Goal: Find specific page/section: Find specific page/section

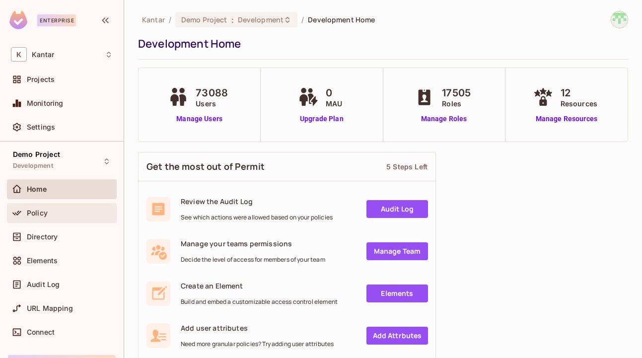
click at [46, 220] on div "Policy" at bounding box center [62, 213] width 110 height 20
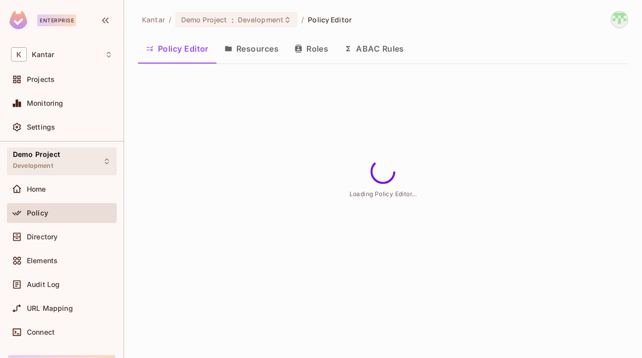
click at [46, 153] on span "Demo Project" at bounding box center [36, 154] width 47 height 8
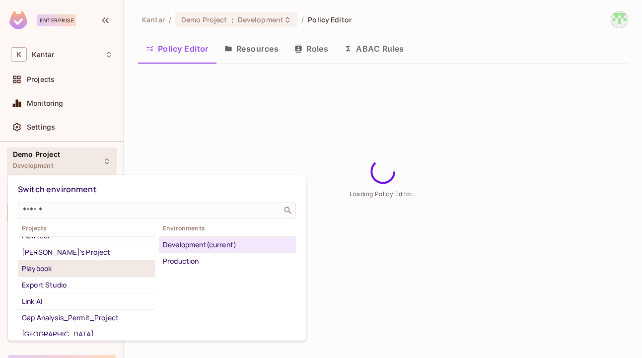
scroll to position [42, 0]
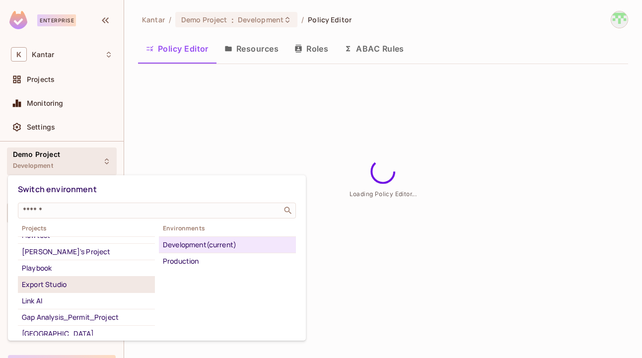
click at [71, 284] on div "Export Studio" at bounding box center [86, 284] width 129 height 12
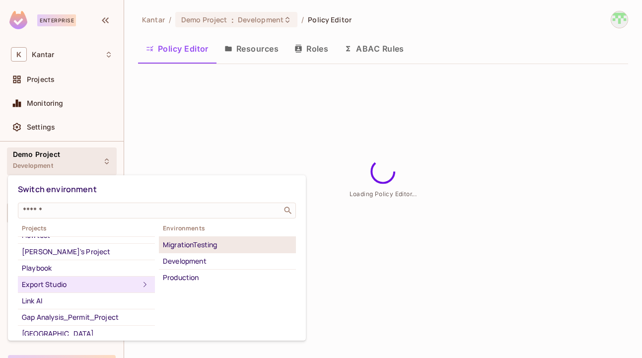
click at [202, 244] on div "MigrationTesting" at bounding box center [227, 245] width 129 height 12
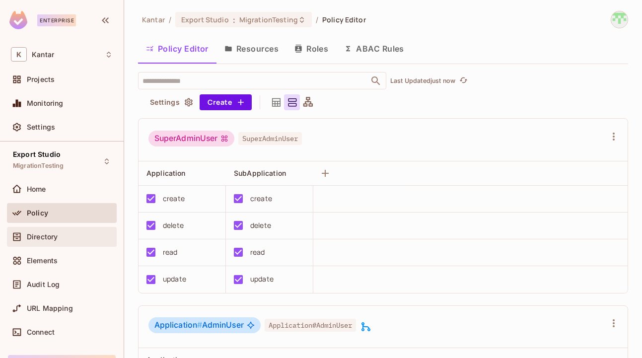
click at [55, 238] on span "Directory" at bounding box center [42, 237] width 31 height 8
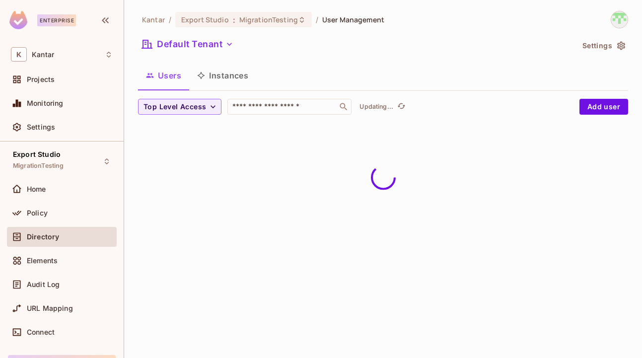
click at [231, 77] on button "Instances" at bounding box center [222, 75] width 67 height 25
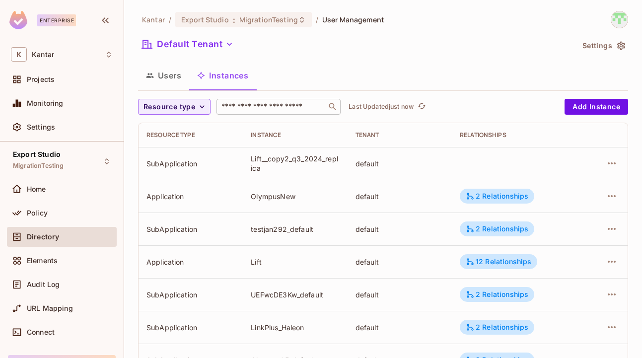
click at [256, 112] on input "text" at bounding box center [271, 107] width 104 height 10
paste input "**********"
type input "**********"
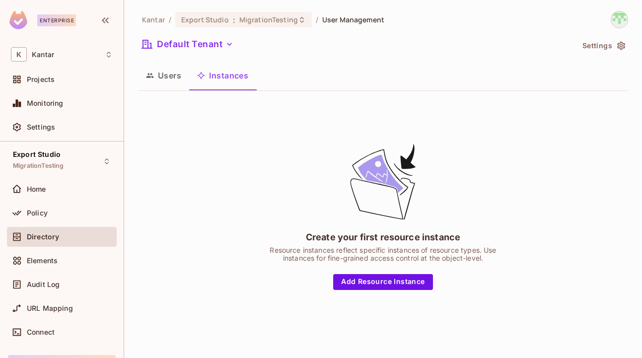
click at [168, 75] on button "Users" at bounding box center [163, 75] width 51 height 25
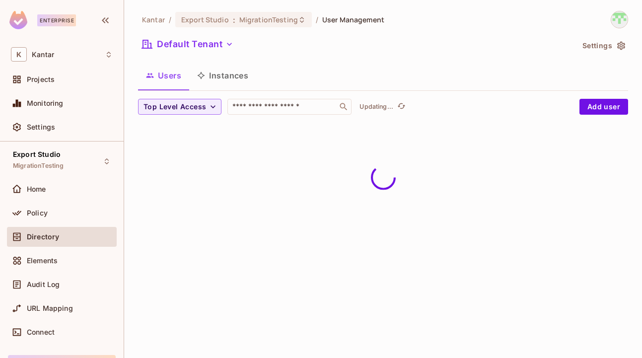
click at [258, 75] on div "Users Instances" at bounding box center [383, 75] width 490 height 25
click at [226, 76] on button "Instances" at bounding box center [222, 75] width 67 height 25
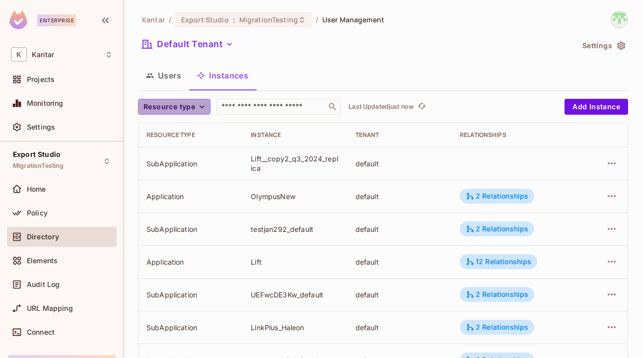
click at [187, 106] on span "Resource type" at bounding box center [169, 107] width 52 height 12
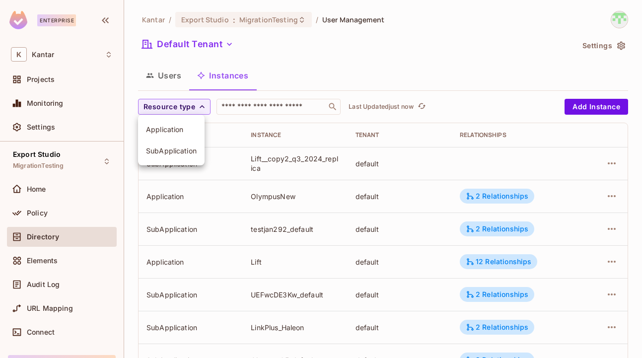
click at [180, 134] on li "Application" at bounding box center [171, 129] width 66 height 21
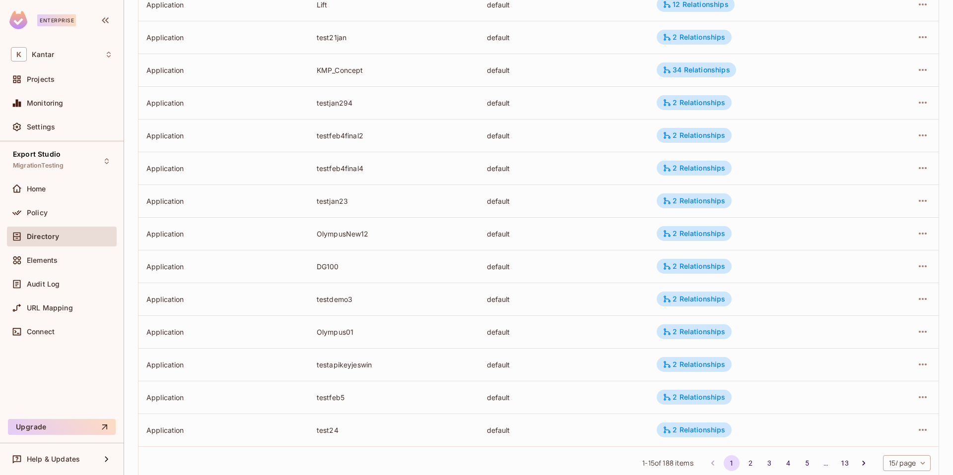
scroll to position [218, 0]
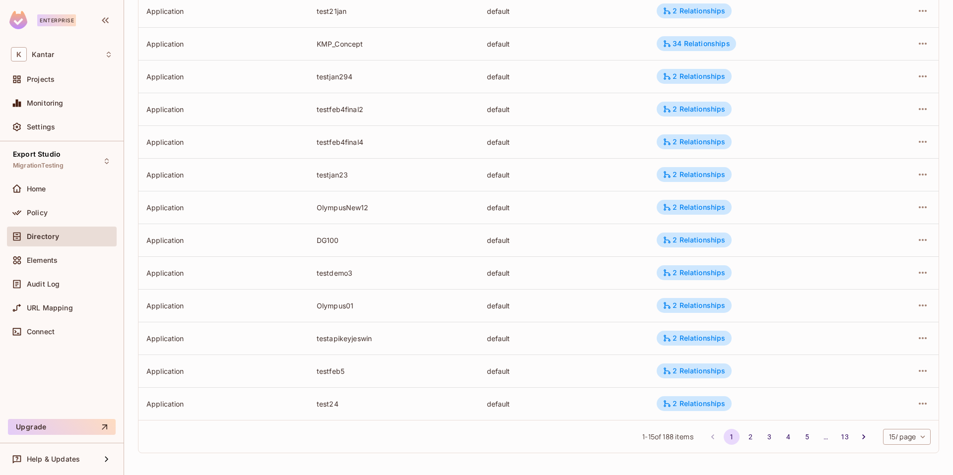
click at [641, 357] on body "Enterprise K Kantar Projects Monitoring Settings Export Studio MigrationTesting…" at bounding box center [476, 237] width 953 height 475
click at [641, 357] on li "100 / page" at bounding box center [906, 453] width 50 height 21
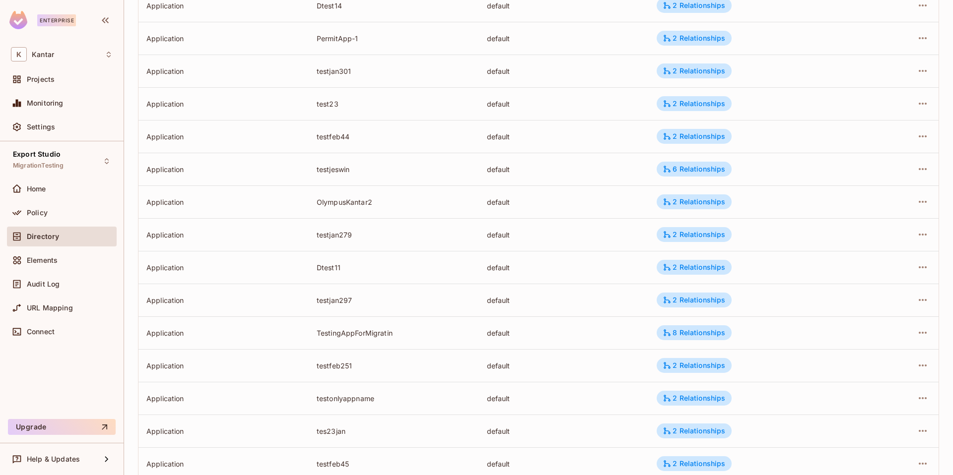
scroll to position [3001, 0]
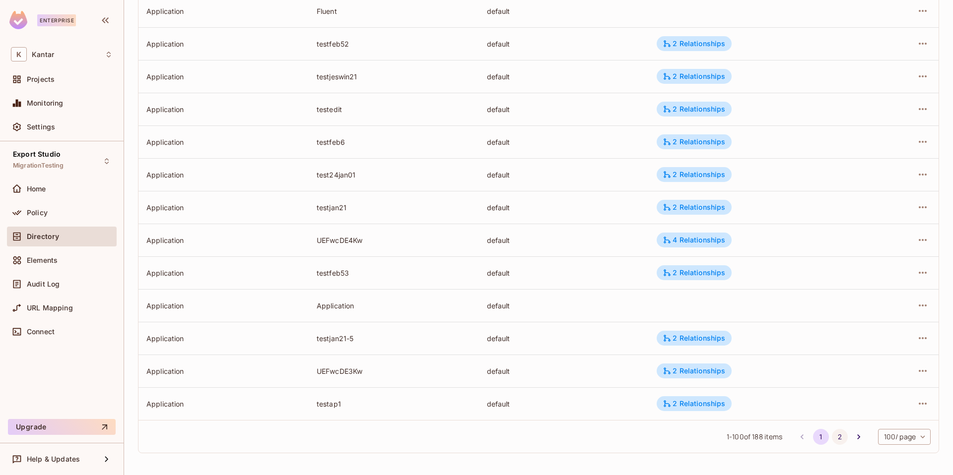
click at [641, 357] on button "2" at bounding box center [840, 437] width 16 height 16
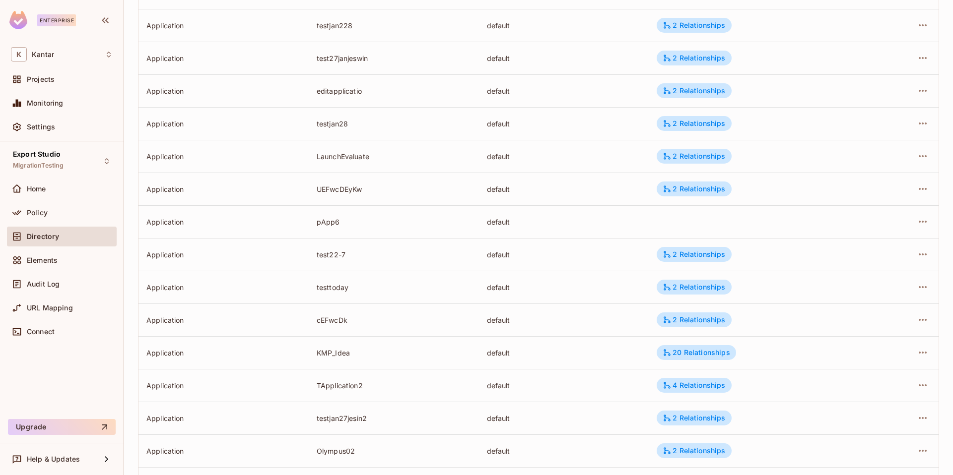
scroll to position [2608, 0]
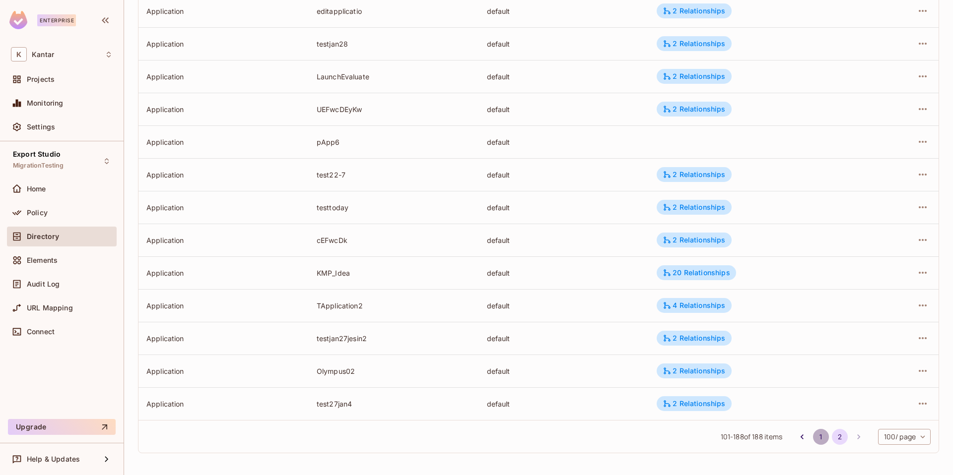
click at [641, 357] on button "1" at bounding box center [821, 437] width 16 height 16
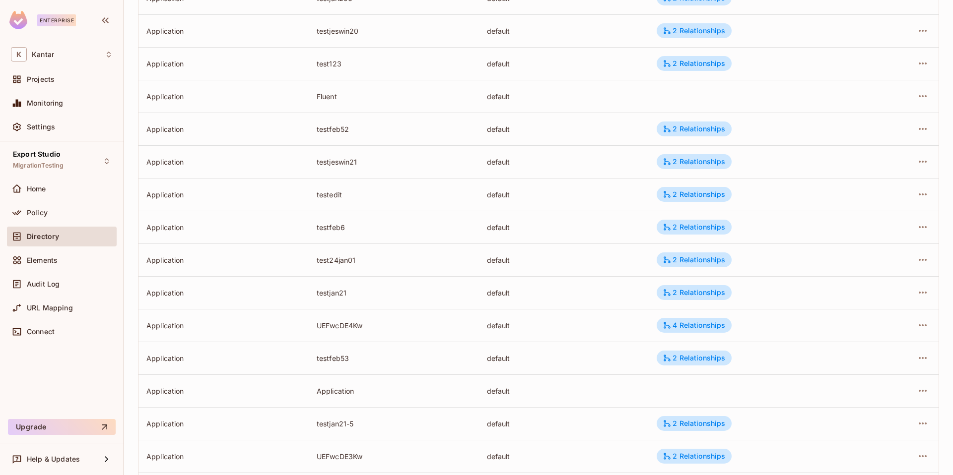
scroll to position [3001, 0]
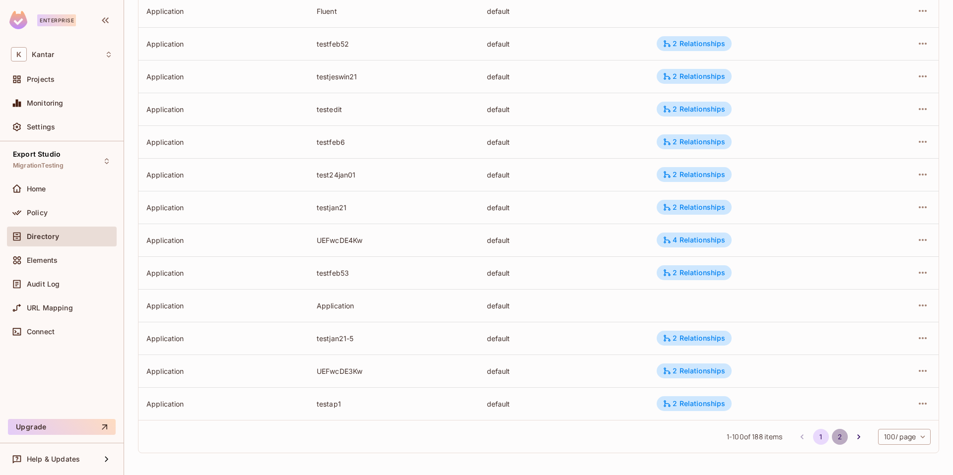
click at [641, 357] on button "2" at bounding box center [840, 437] width 16 height 16
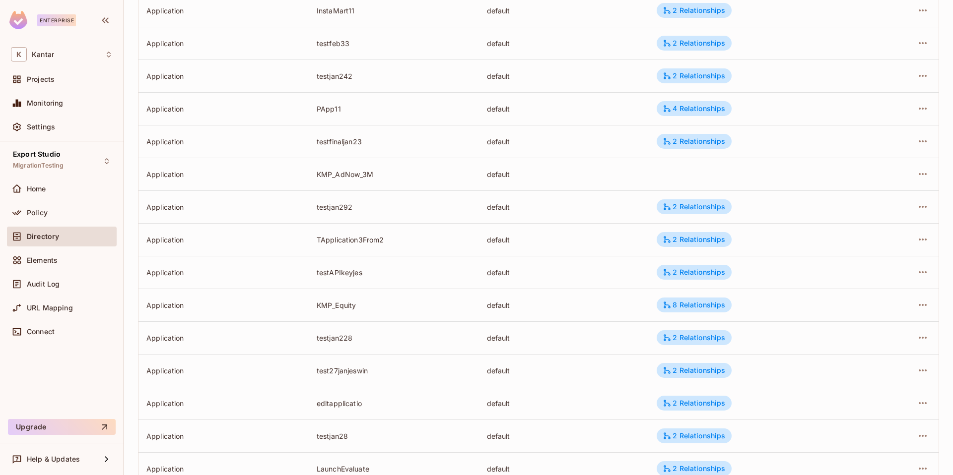
scroll to position [2608, 0]
